Goal: Navigation & Orientation: Find specific page/section

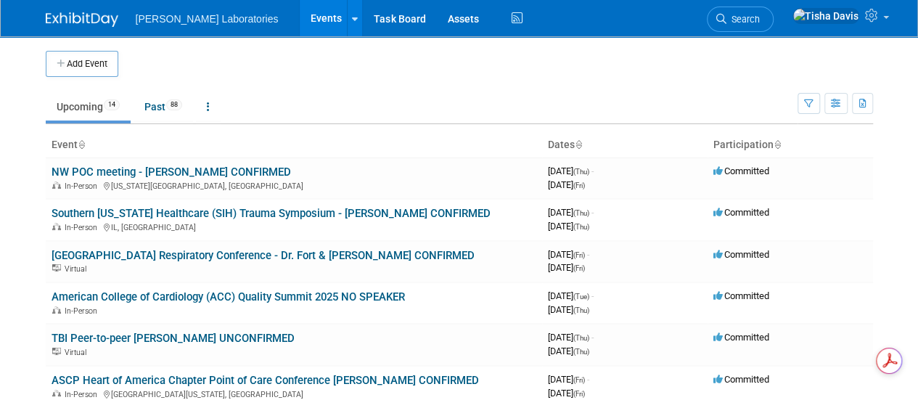
click at [300, 19] on link "Events" at bounding box center [326, 18] width 53 height 36
click at [152, 111] on link "Past 88" at bounding box center [164, 107] width 60 height 28
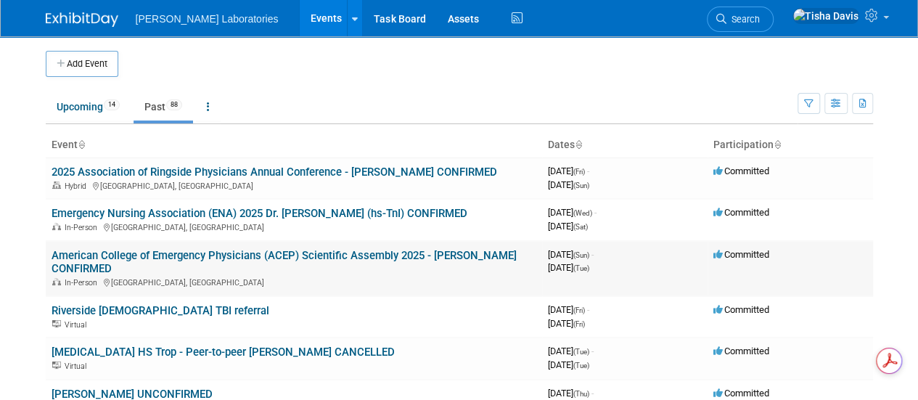
click at [191, 250] on link "American College of Emergency Physicians (ACEP) Scientific Assembly 2025 - [PER…" at bounding box center [284, 262] width 465 height 27
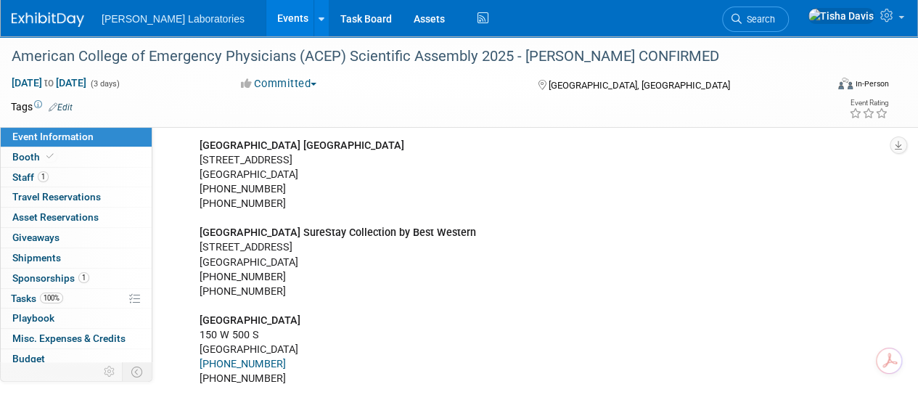
scroll to position [3422, 0]
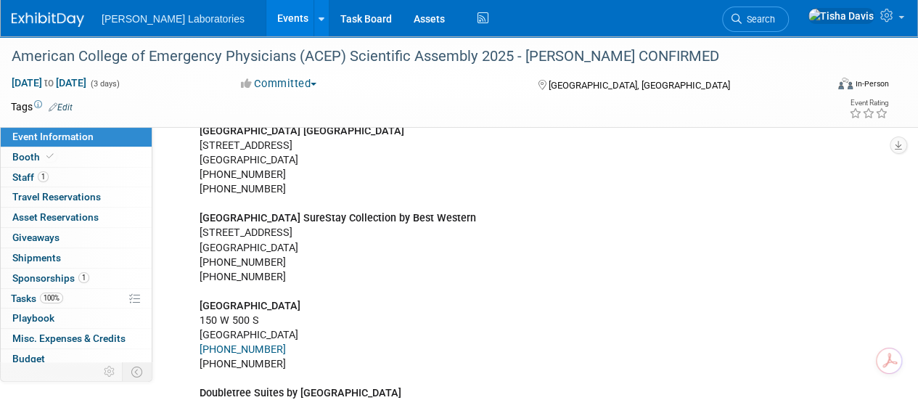
click at [266, 21] on link "Events" at bounding box center [292, 18] width 53 height 36
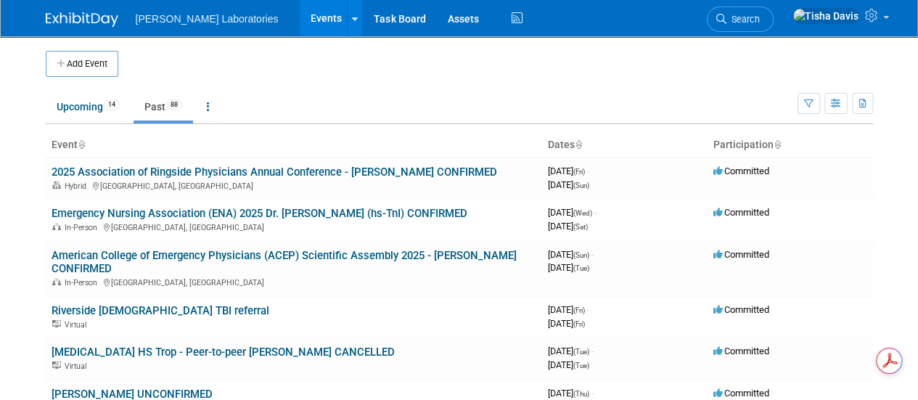
click at [241, 22] on li "[PERSON_NAME] Laboratories" at bounding box center [218, 13] width 164 height 21
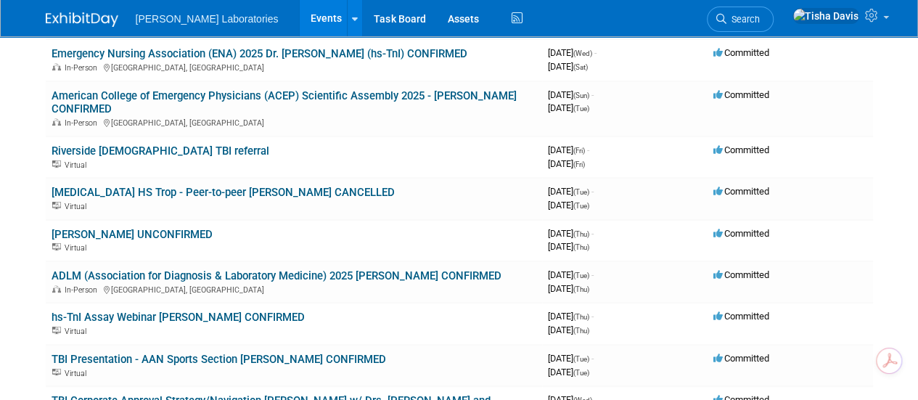
scroll to position [168, 0]
